Goal: Task Accomplishment & Management: Manage account settings

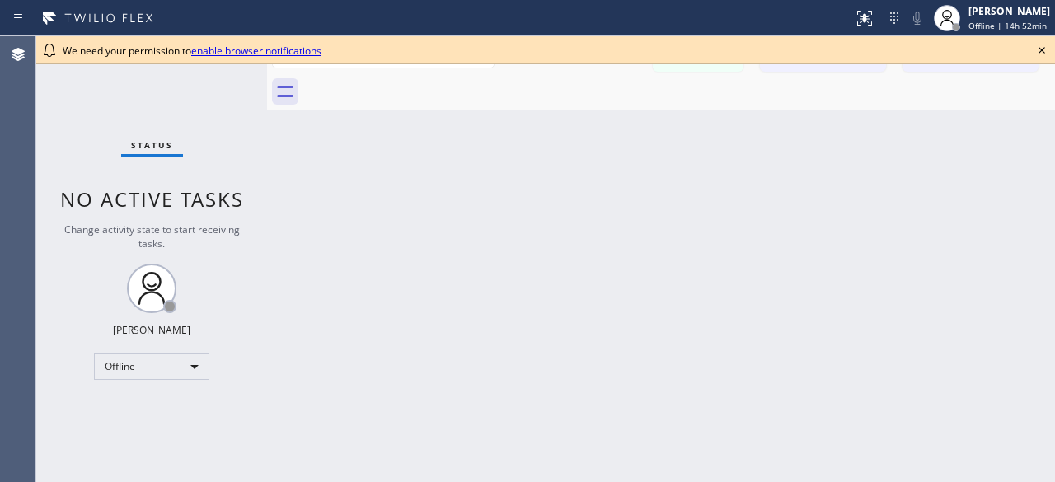
click at [1034, 57] on icon at bounding box center [1042, 50] width 20 height 20
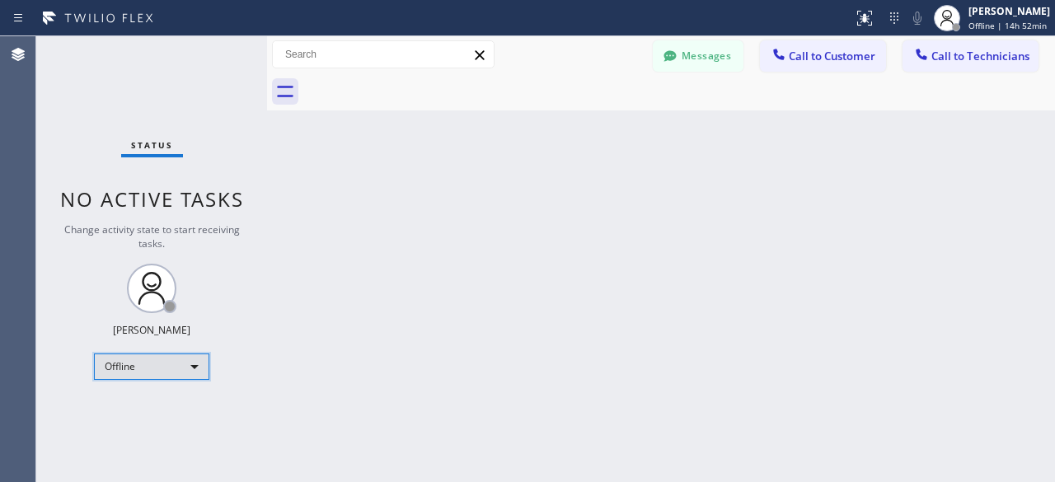
click at [188, 366] on div "Offline" at bounding box center [151, 367] width 115 height 26
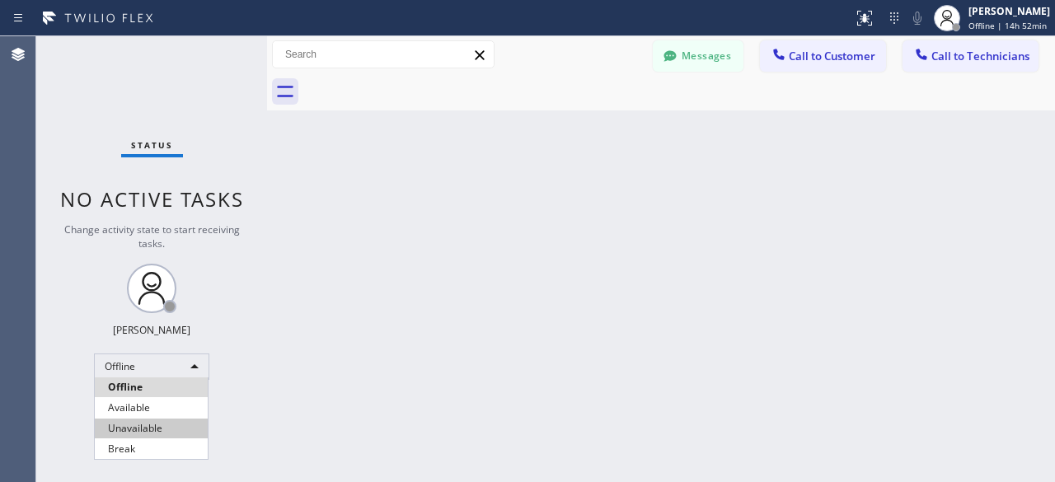
click at [150, 423] on li "Unavailable" at bounding box center [151, 429] width 113 height 20
